Goal: Transaction & Acquisition: Purchase product/service

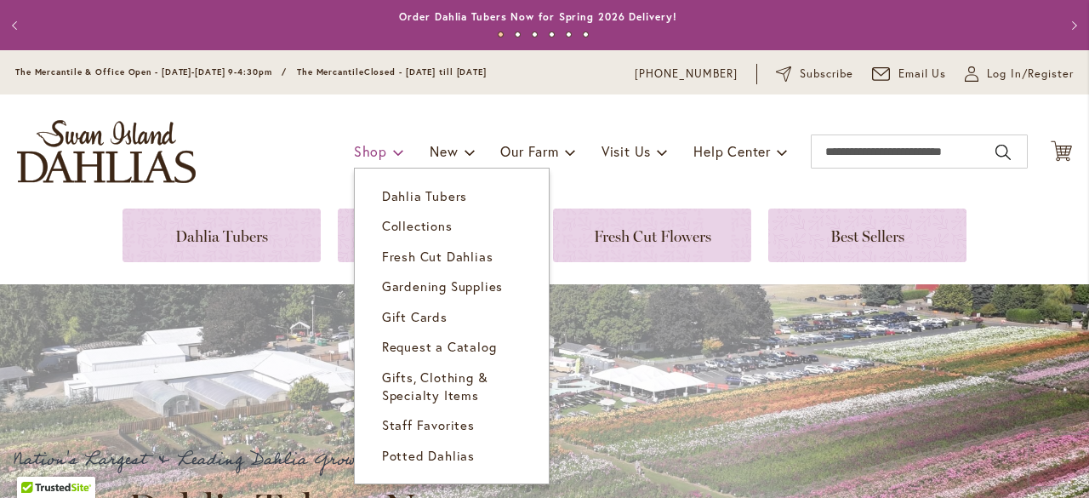
click at [354, 146] on span "Shop" at bounding box center [370, 151] width 33 height 18
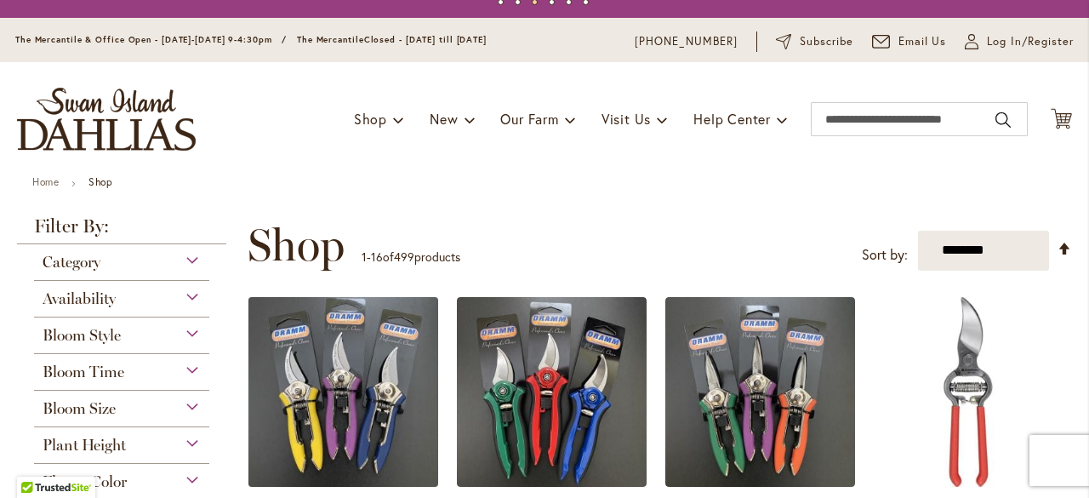
scroll to position [117, 0]
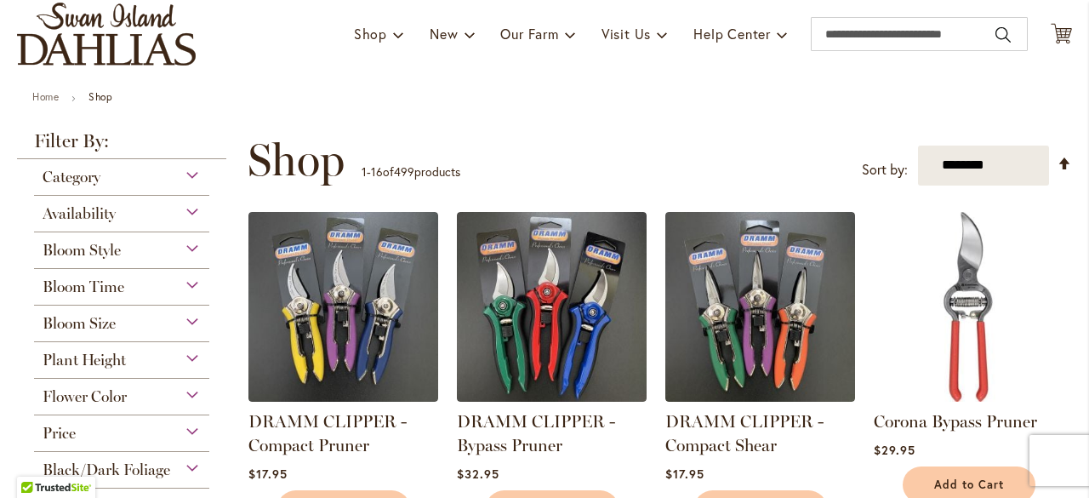
click at [66, 325] on span "Bloom Size" at bounding box center [79, 323] width 73 height 19
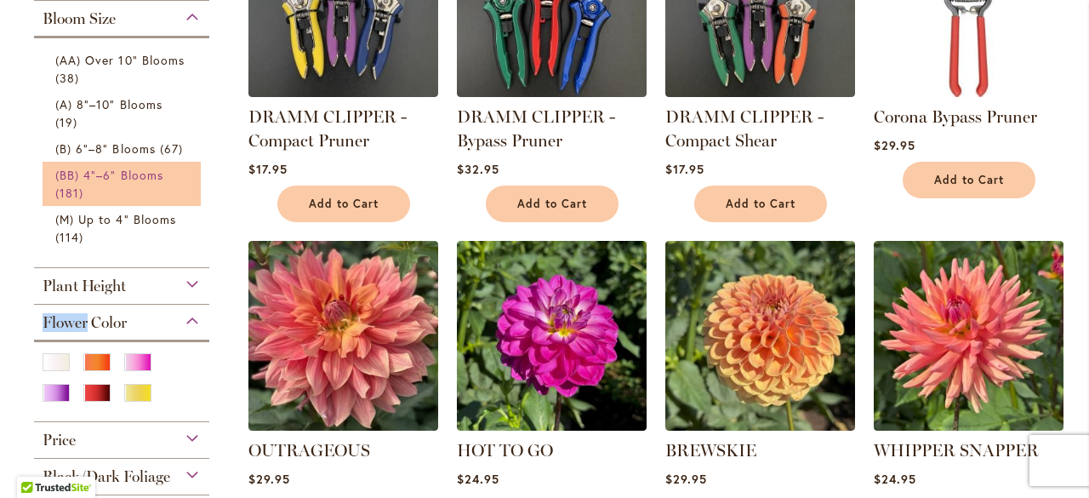
click at [134, 171] on span "(BB) 4"–6" Blooms" at bounding box center [109, 175] width 108 height 16
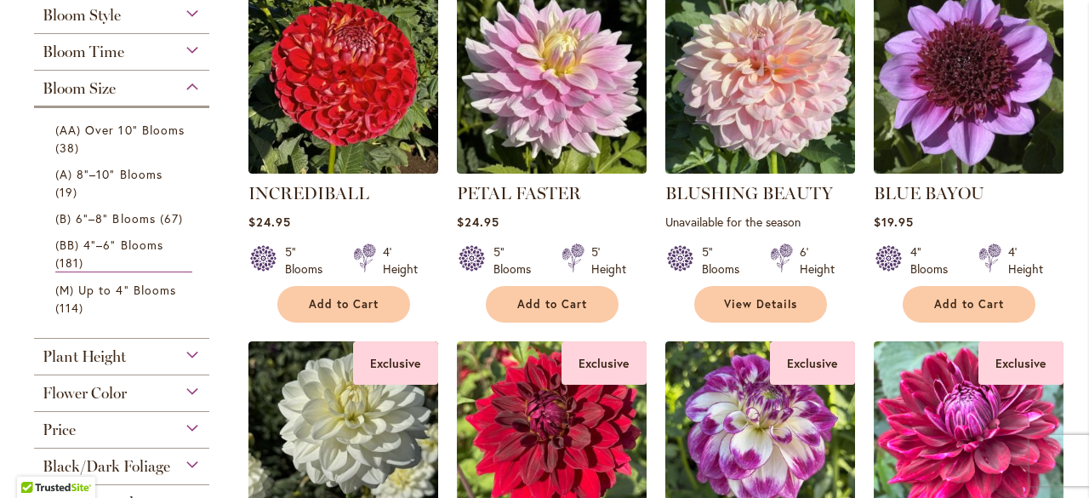
scroll to position [765, 0]
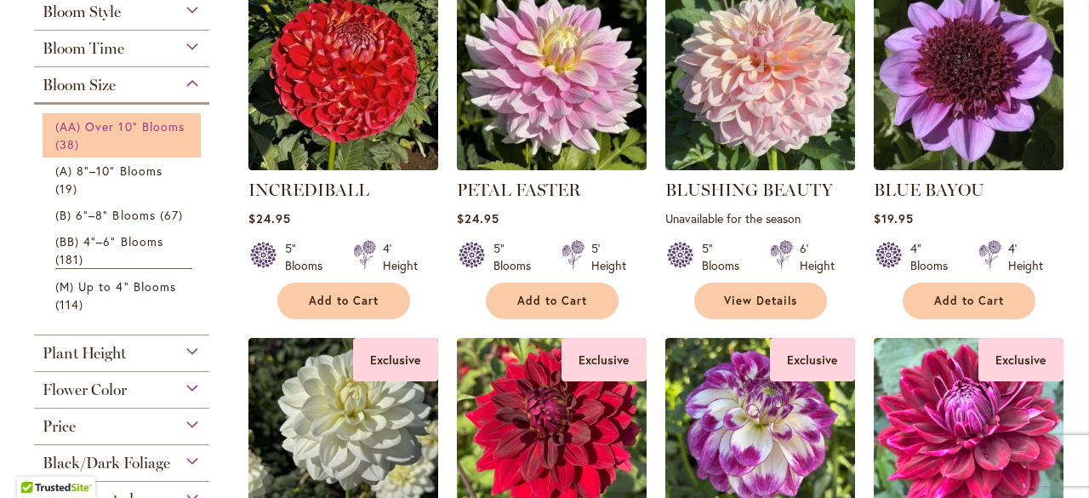
click at [151, 134] on link "(AA) Over 10" Blooms 38 items" at bounding box center [123, 135] width 137 height 36
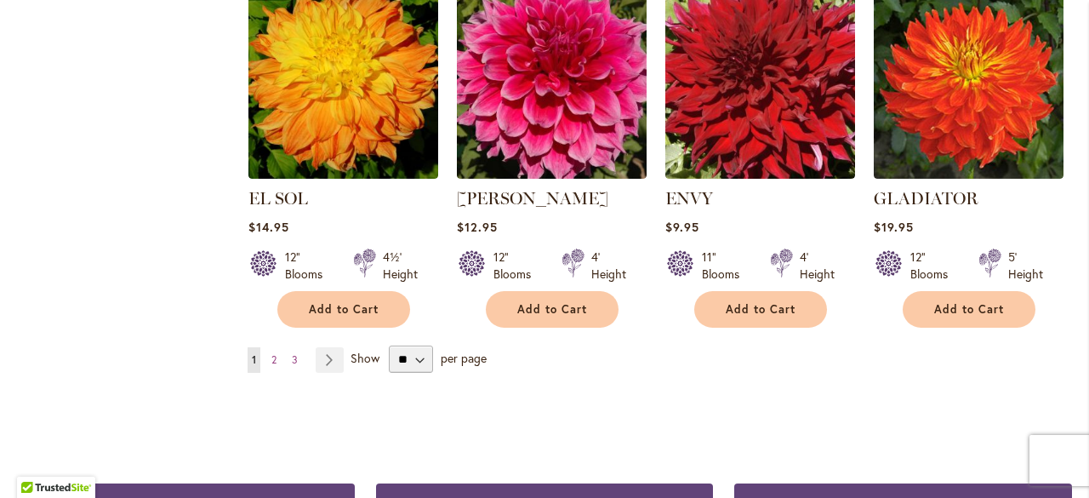
scroll to position [1531, 0]
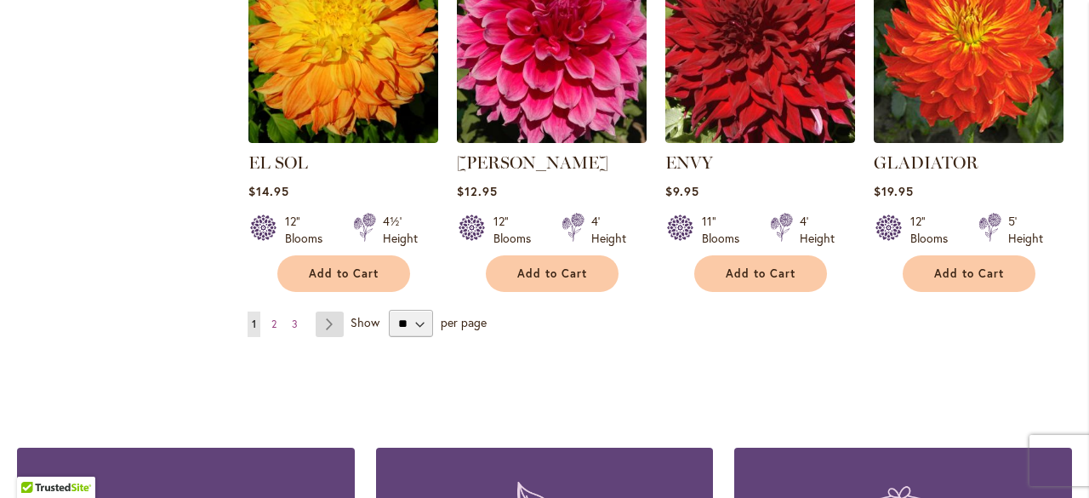
click at [325, 319] on link "Page Next" at bounding box center [330, 324] width 28 height 26
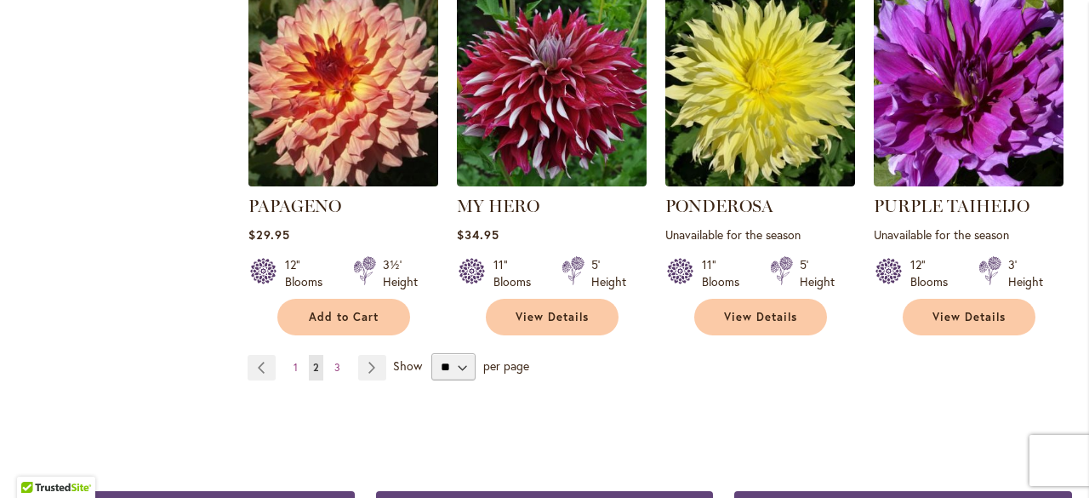
scroll to position [1361, 0]
